Goal: Task Accomplishment & Management: Complete application form

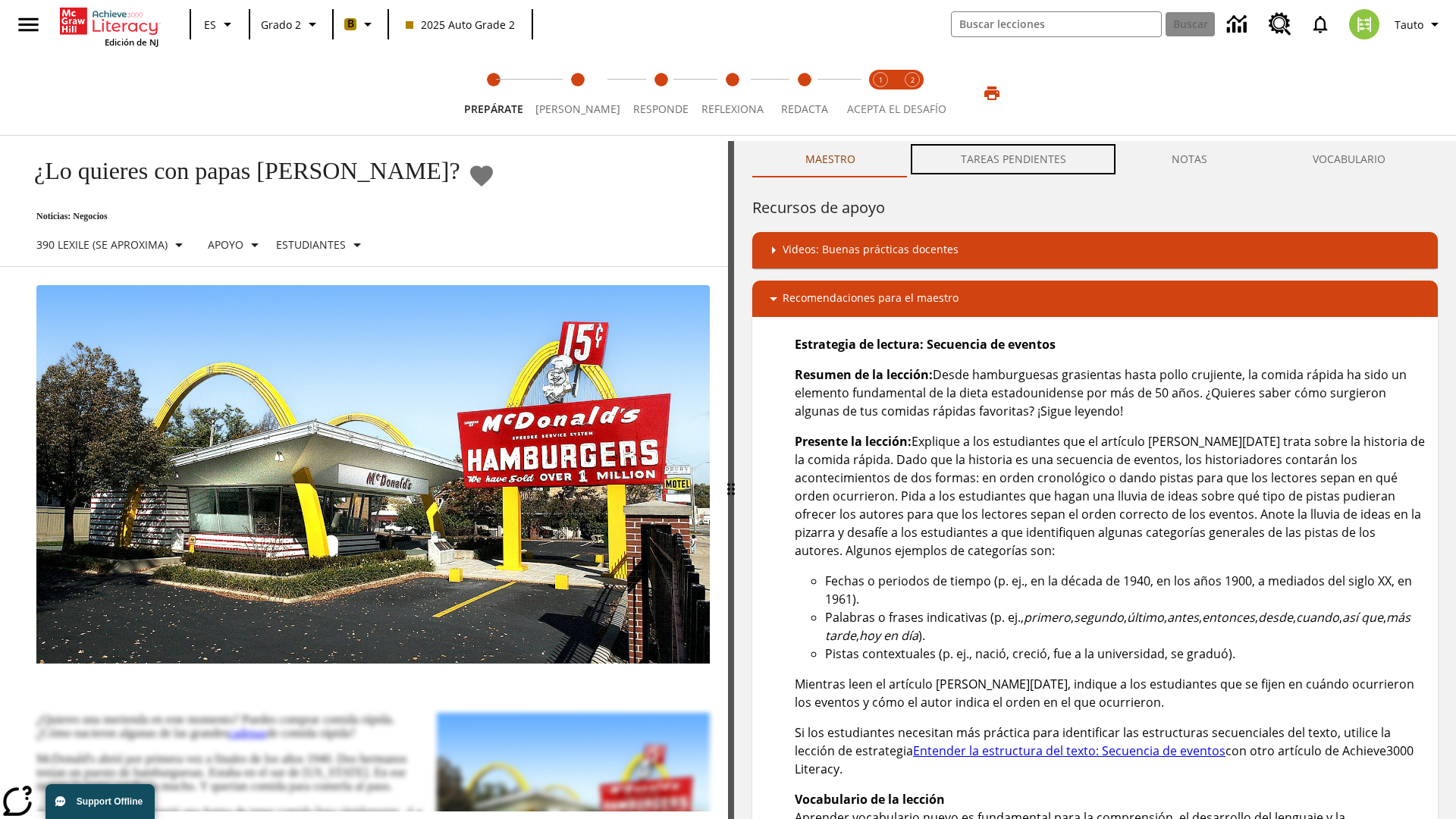
click at [1014, 160] on button "TAREAS PENDIENTES" at bounding box center [1013, 159] width 211 height 37
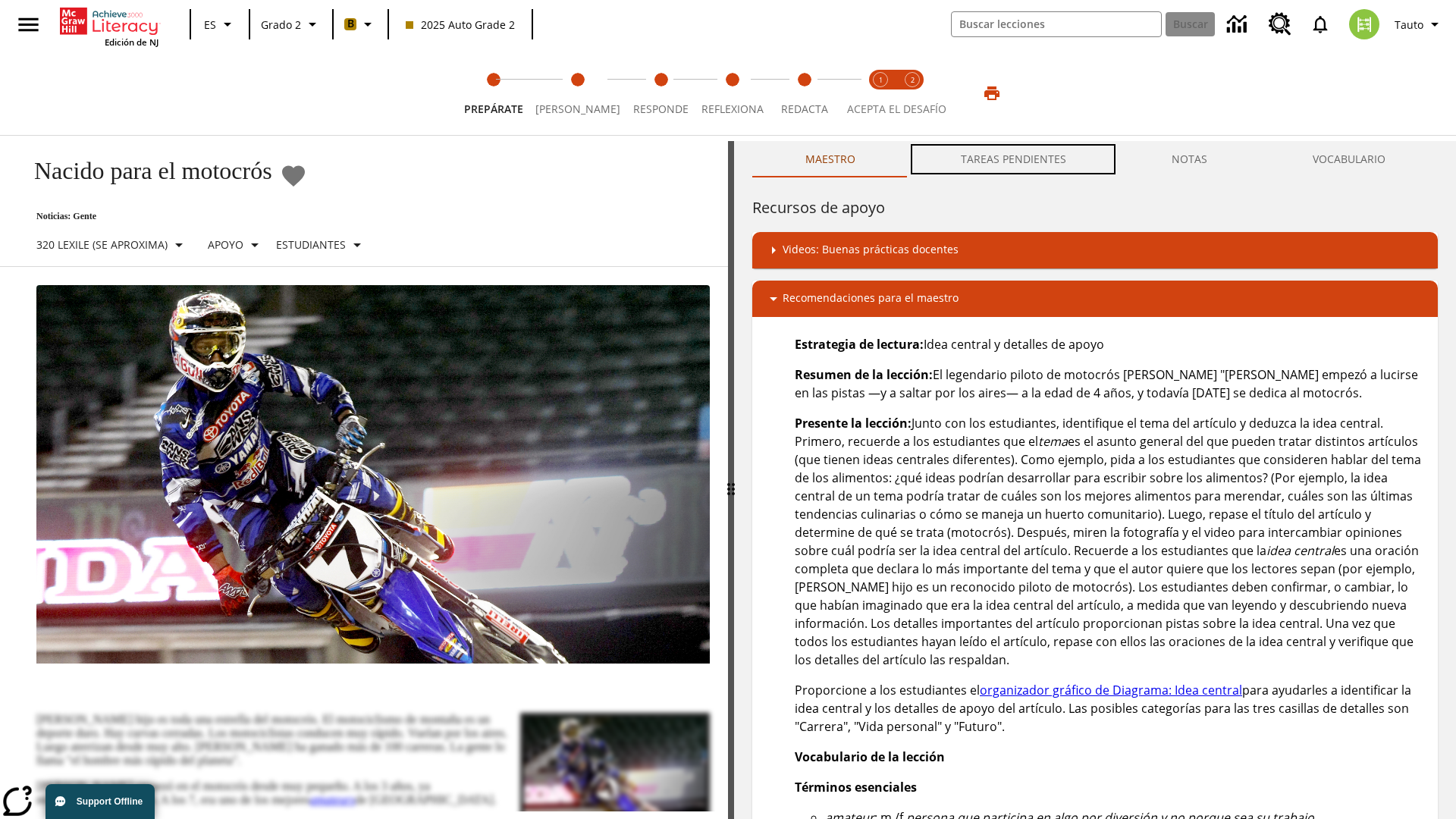
click at [1014, 160] on button "TAREAS PENDIENTES" at bounding box center [1013, 159] width 211 height 37
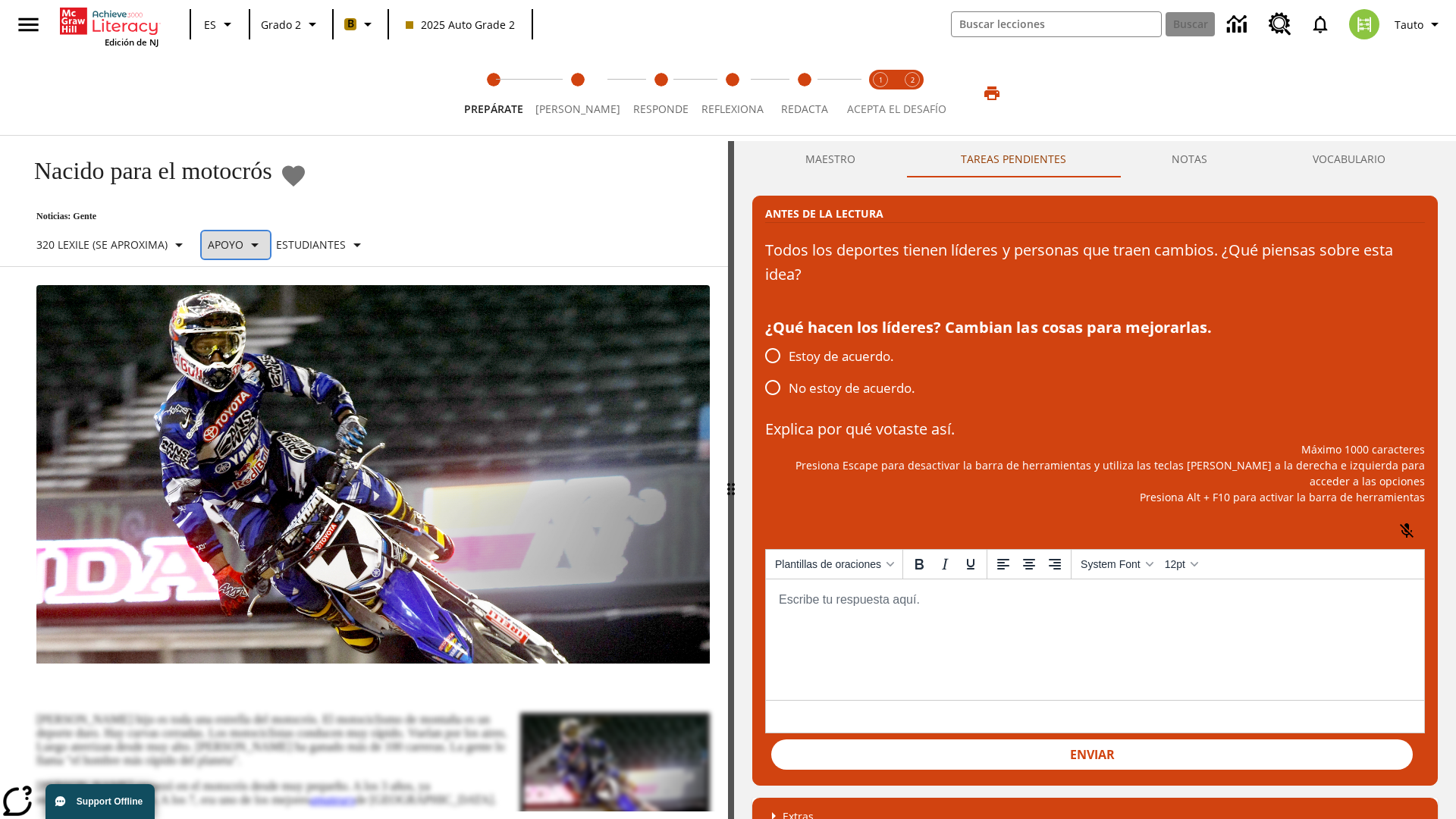
click at [243, 244] on p "Apoyo" at bounding box center [226, 244] width 36 height 16
click at [266, 333] on p "Apoyo" at bounding box center [266, 333] width 90 height 16
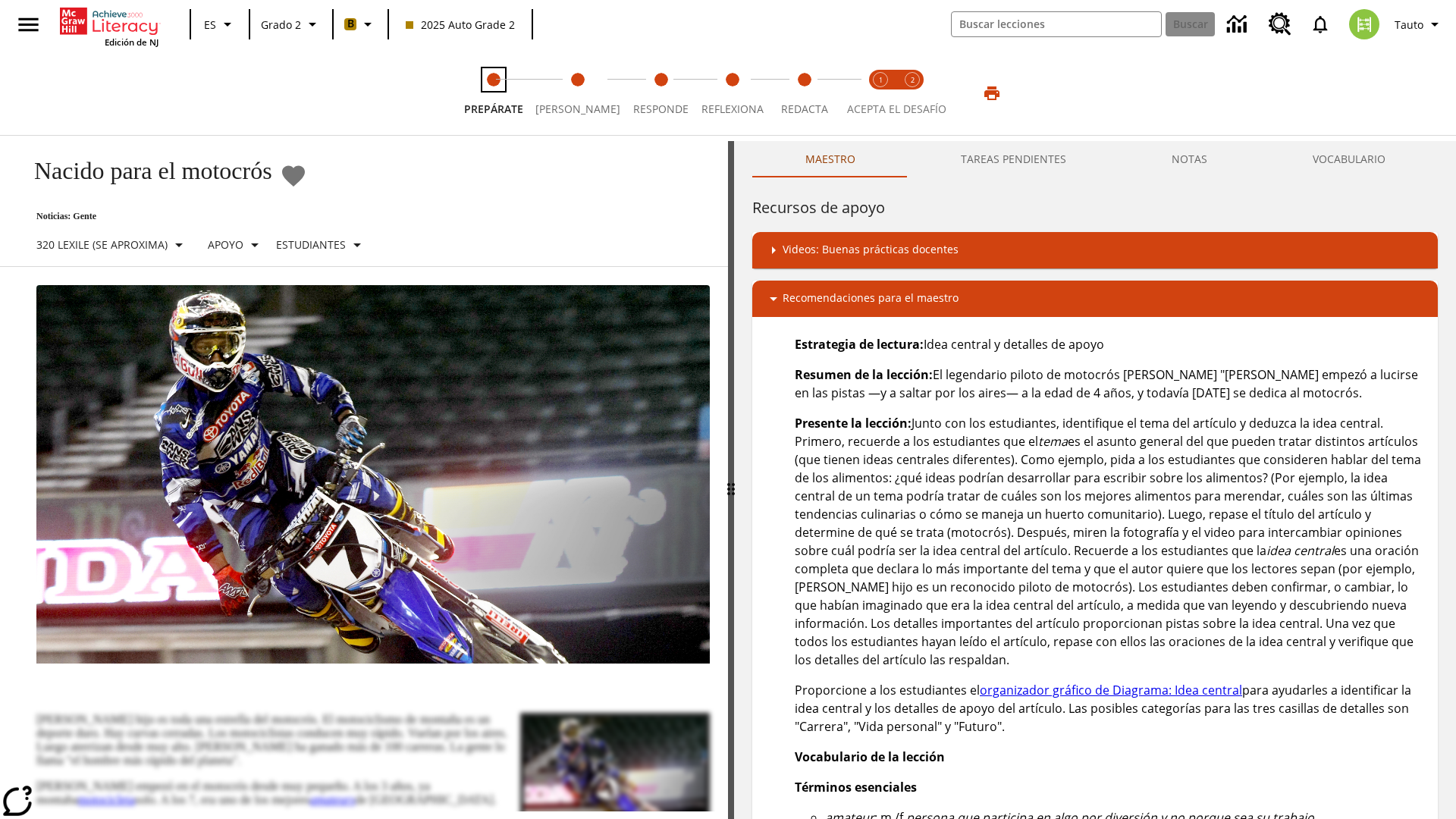
click at [496, 93] on span "Prepárate" at bounding box center [494, 103] width 59 height 27
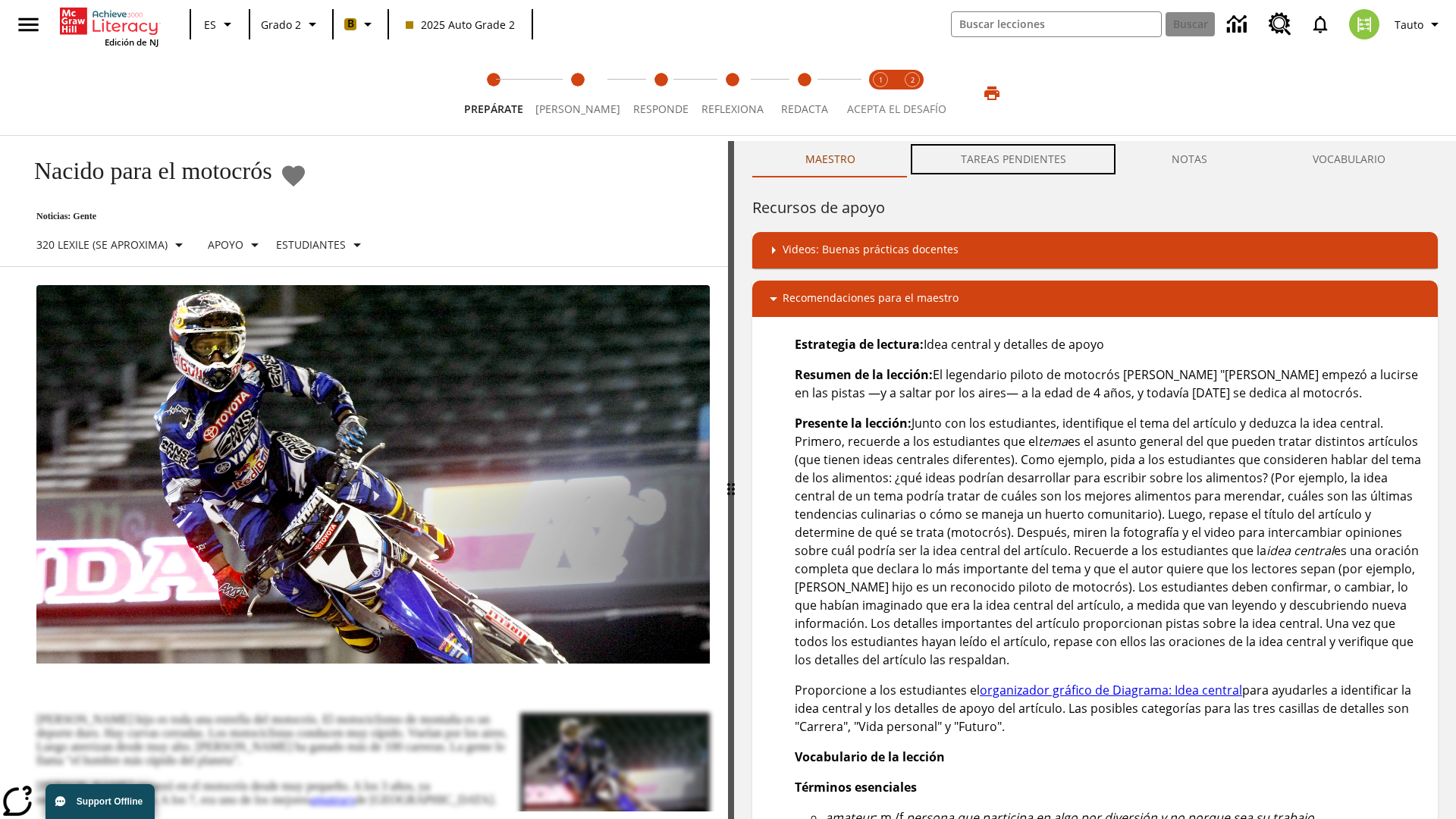
click at [1014, 160] on button "TAREAS PENDIENTES" at bounding box center [1013, 159] width 211 height 37
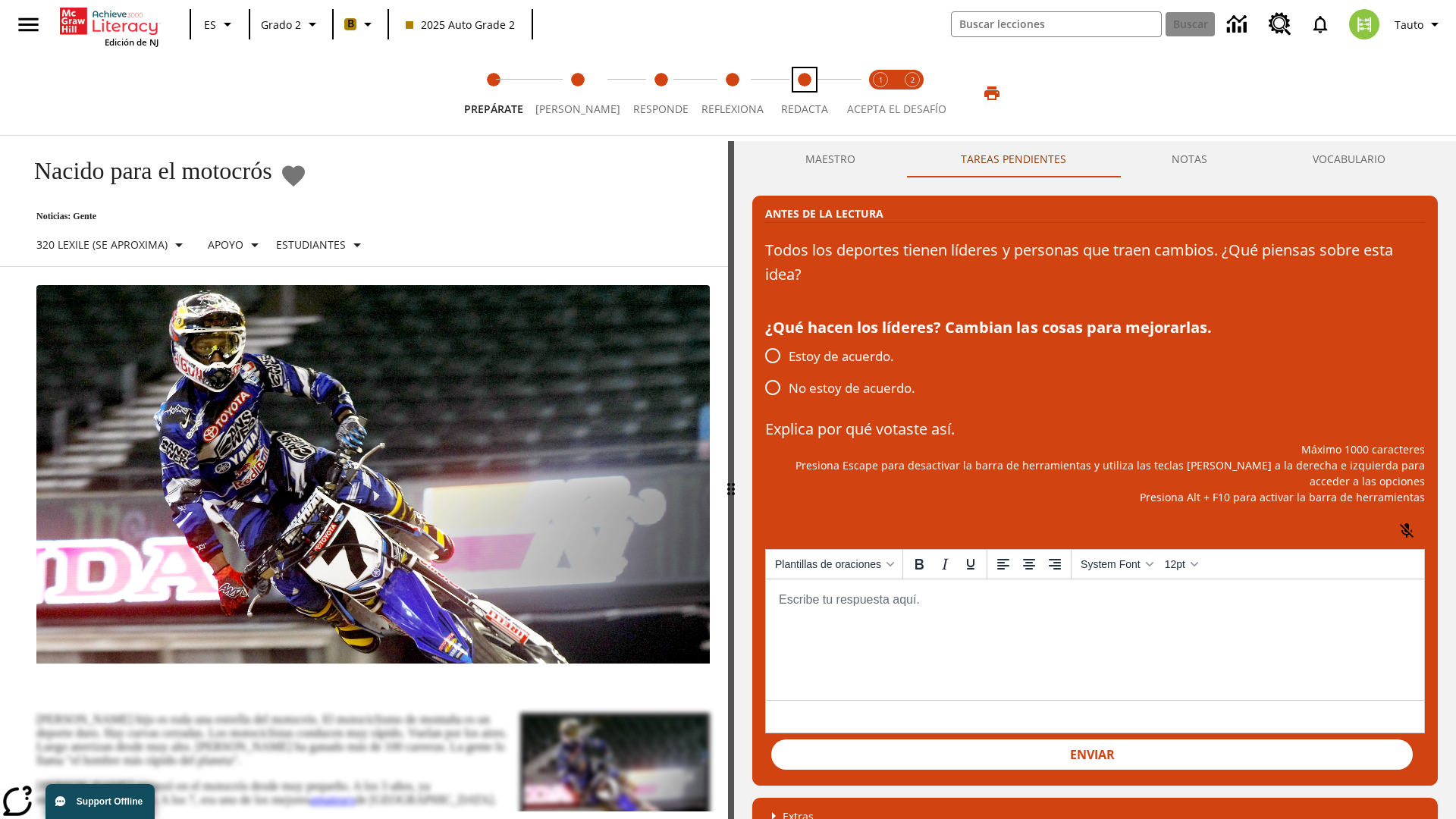
click at [800, 93] on span "Redacta" at bounding box center [804, 103] width 47 height 27
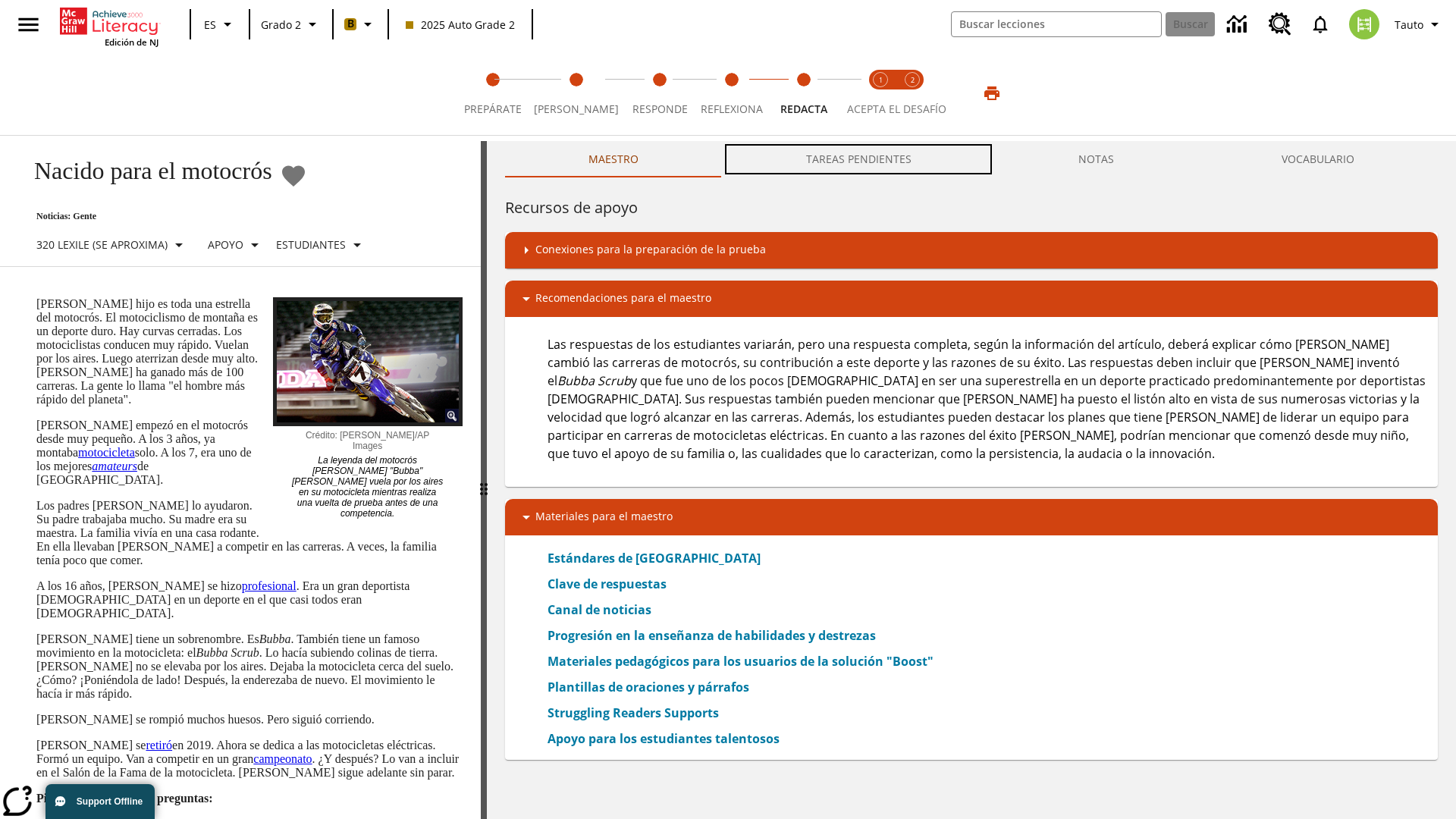
scroll to position [1, 0]
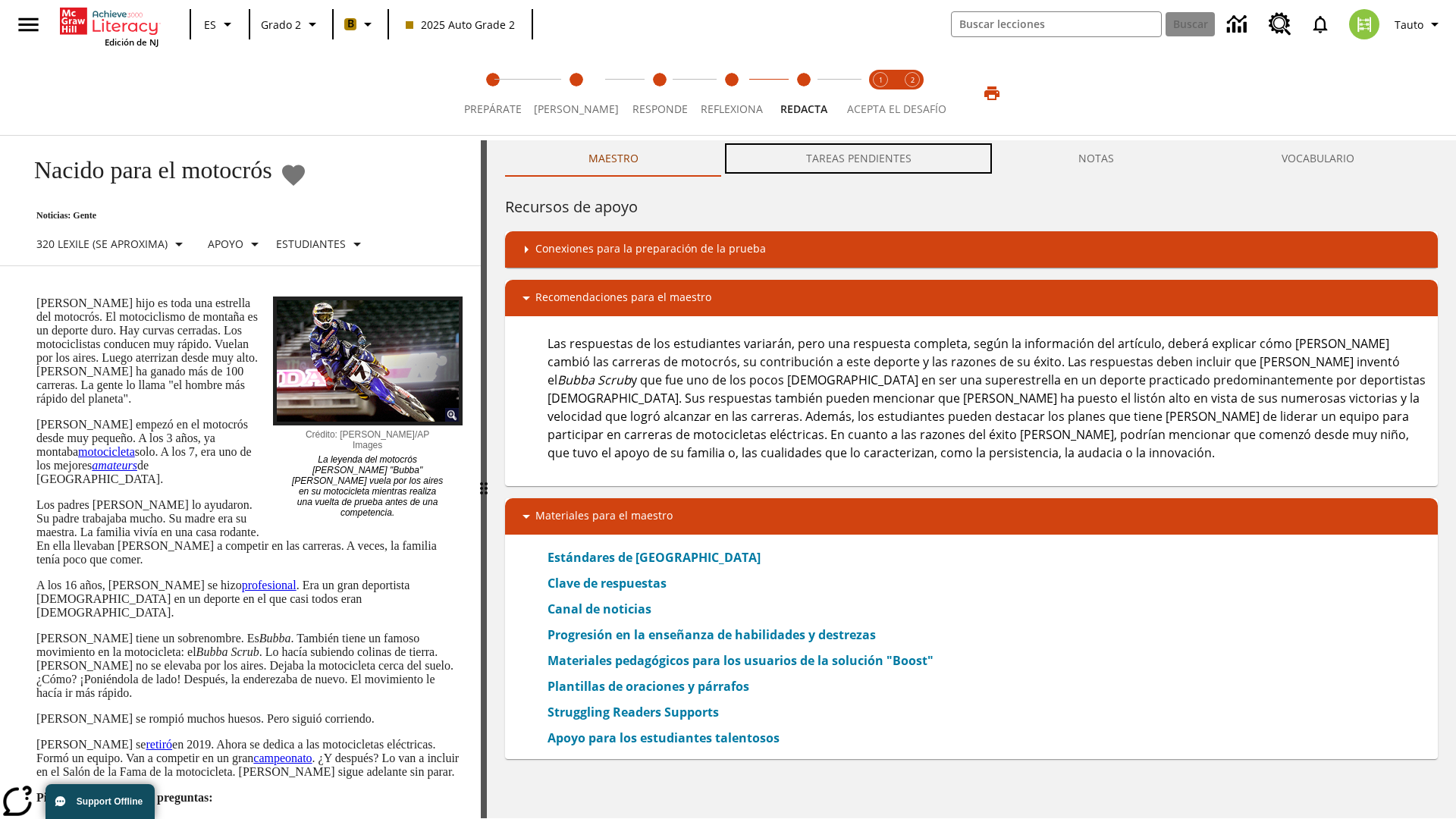
click at [860, 160] on button "TAREAS PENDIENTES" at bounding box center [858, 158] width 273 height 37
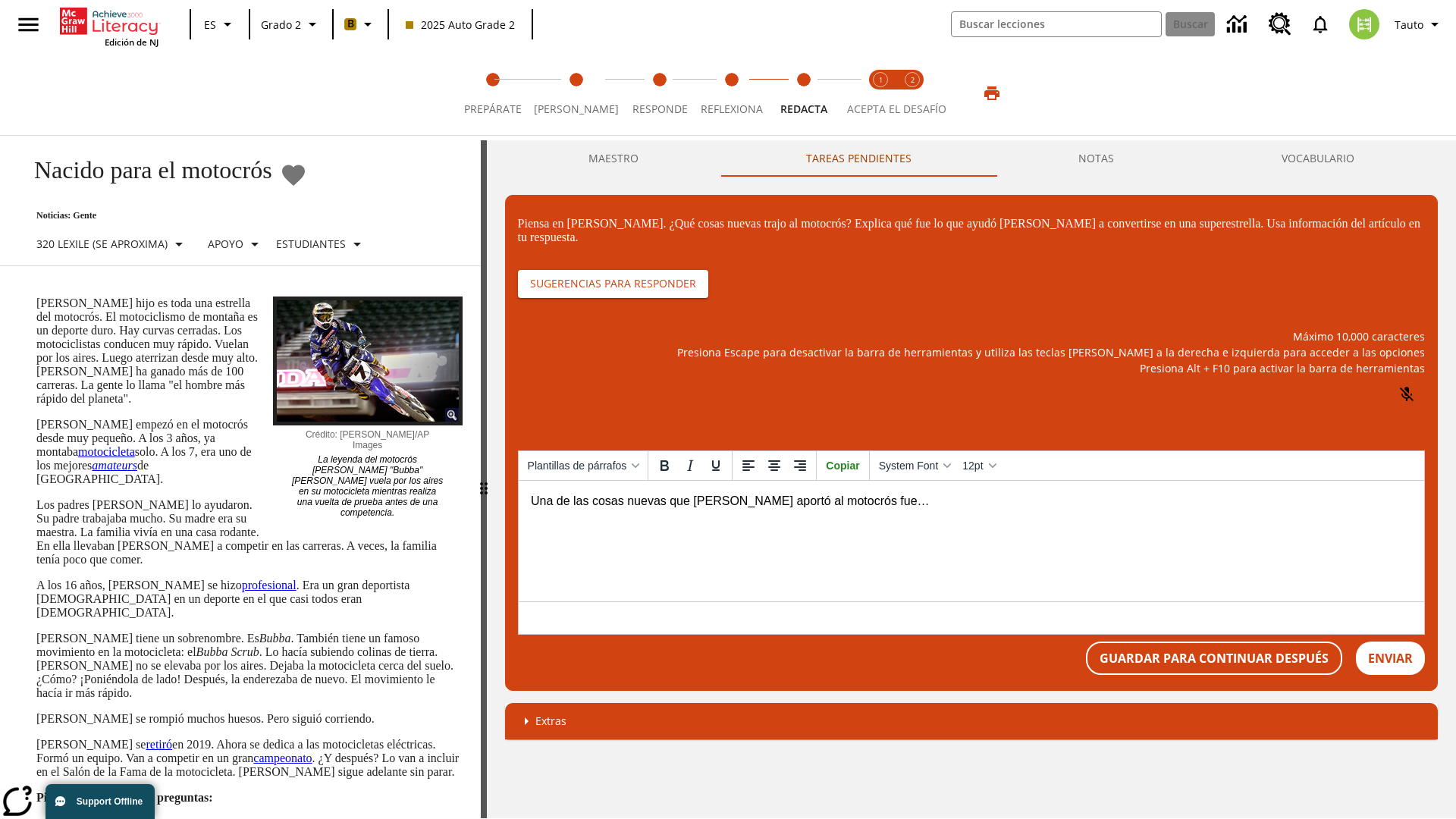
scroll to position [0, 0]
